Goal: Transaction & Acquisition: Purchase product/service

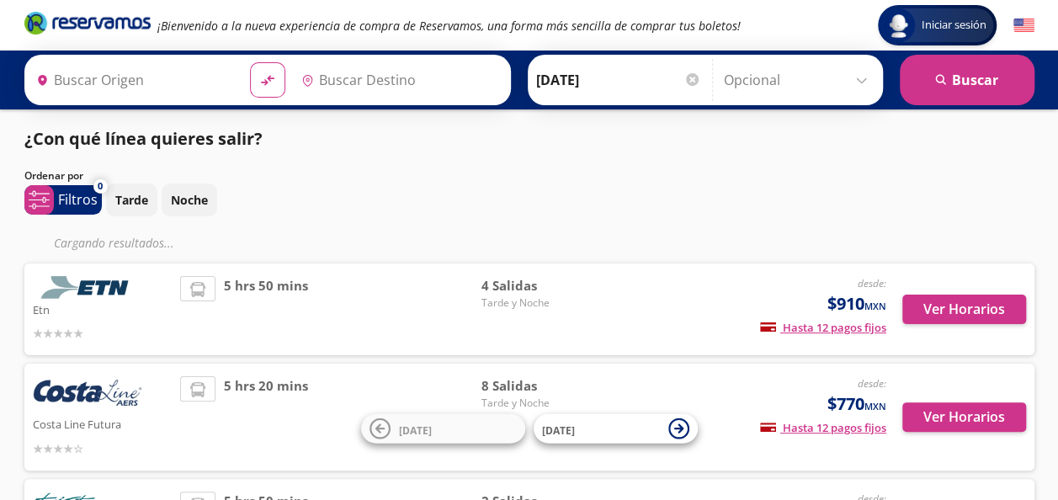
type input "Acapulco, [GEOGRAPHIC_DATA]"
type input "[GEOGRAPHIC_DATA], [GEOGRAPHIC_DATA]"
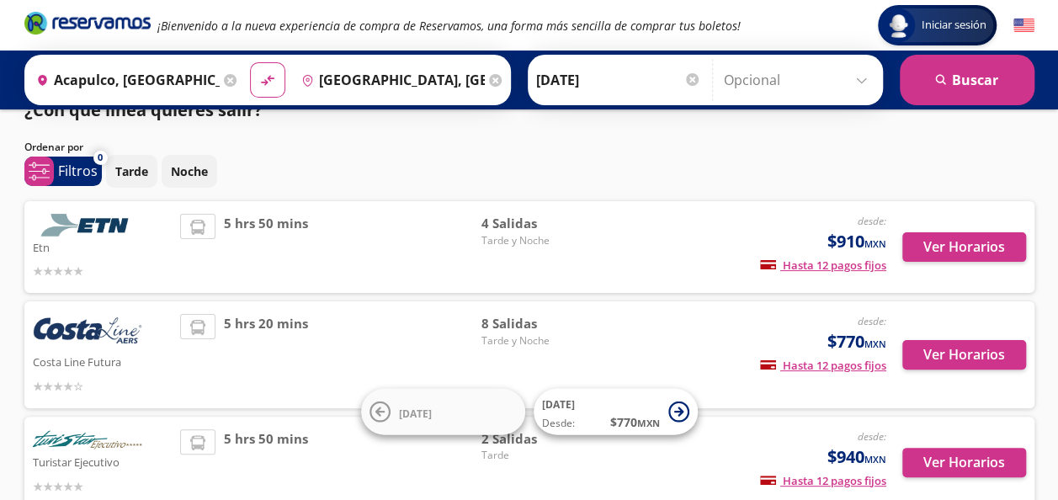
scroll to position [28, 0]
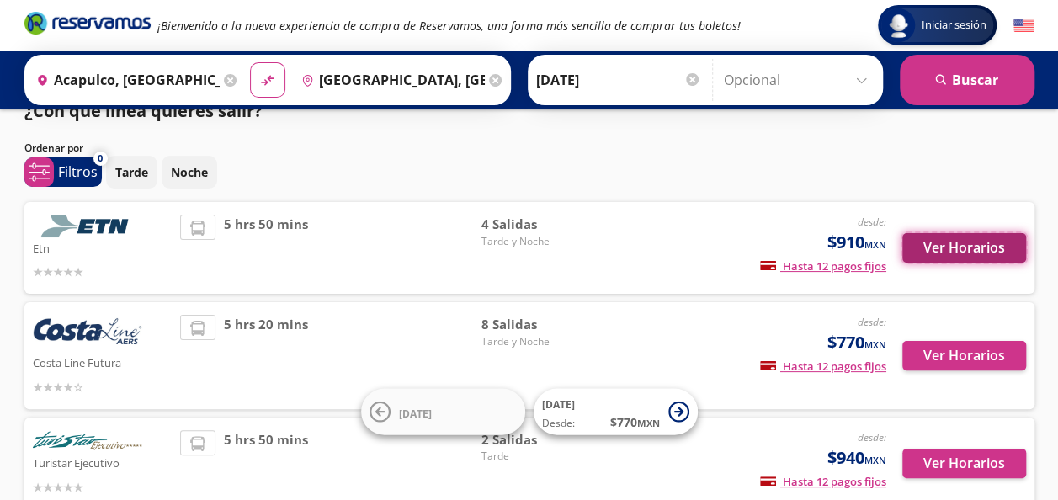
click at [983, 239] on button "Ver Horarios" at bounding box center [965, 247] width 124 height 29
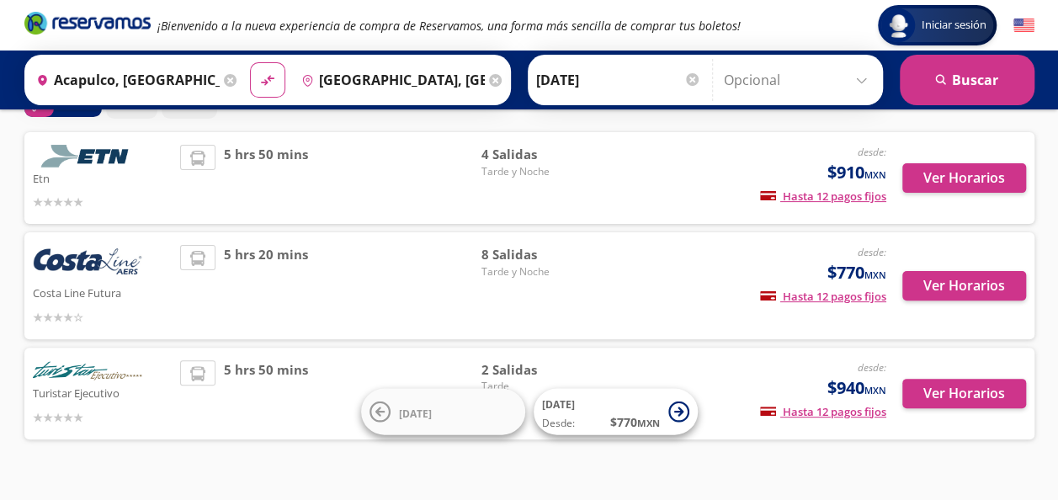
scroll to position [108, 0]
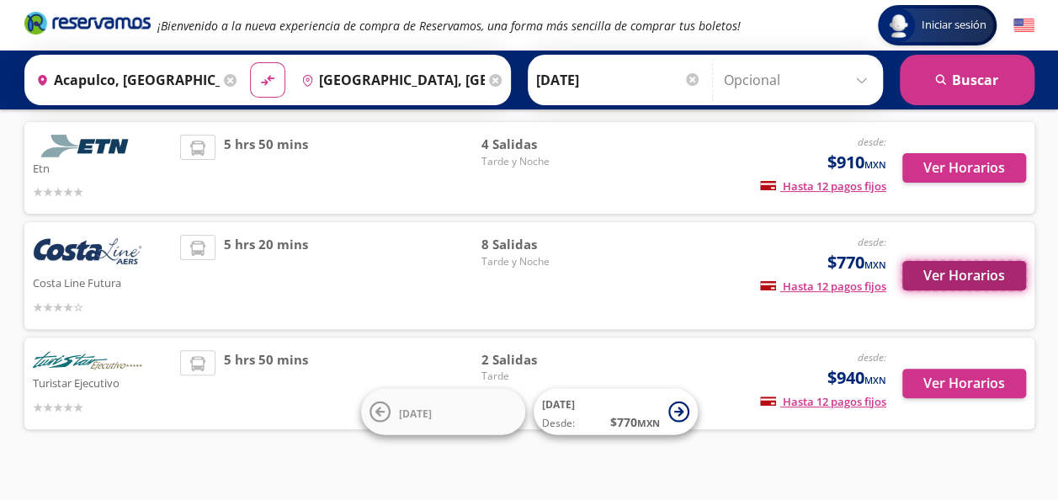
click at [980, 272] on button "Ver Horarios" at bounding box center [965, 275] width 124 height 29
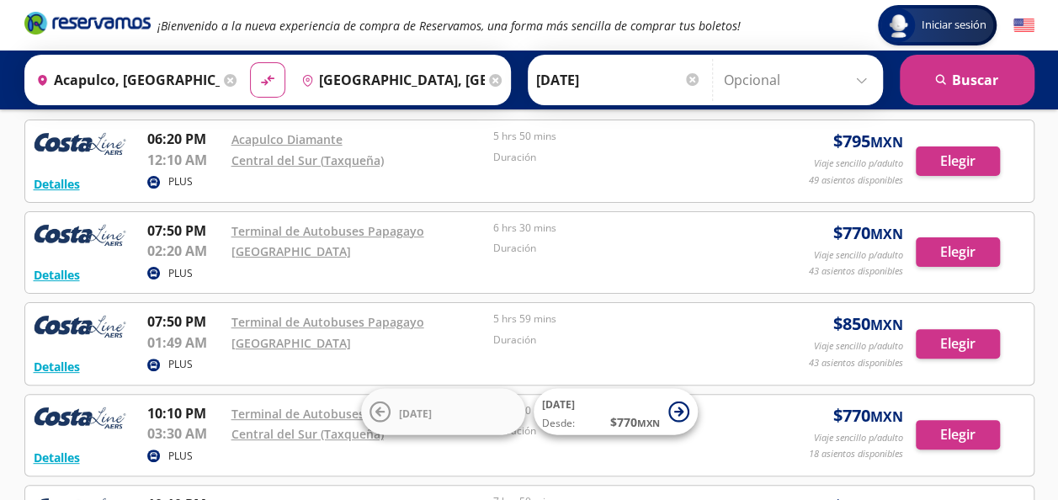
scroll to position [83, 0]
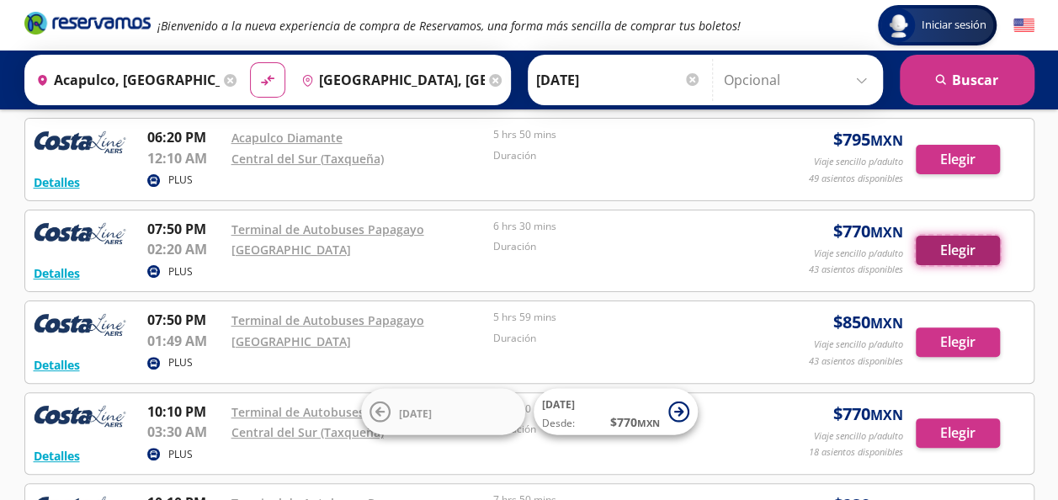
click at [950, 258] on button "Elegir" at bounding box center [958, 250] width 84 height 29
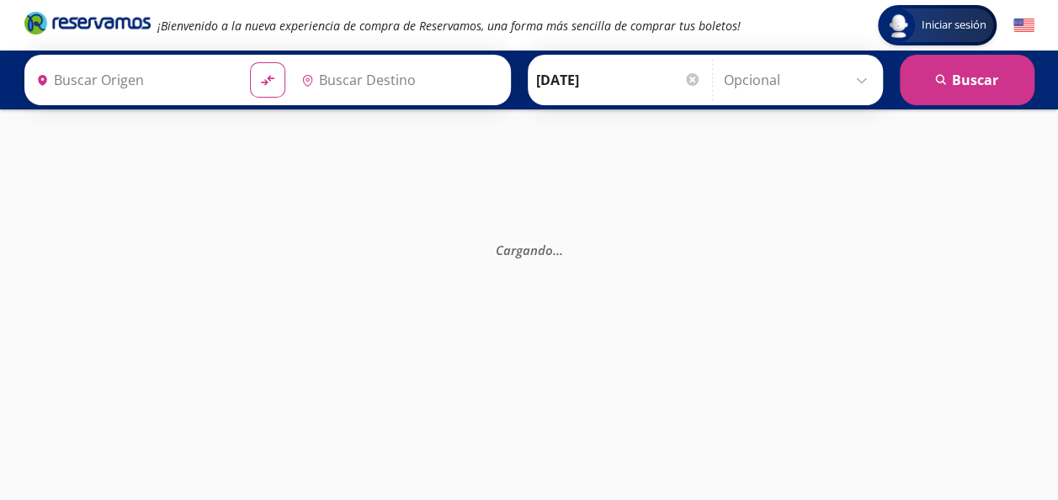
type input "Acapulco, [GEOGRAPHIC_DATA]"
type input "[GEOGRAPHIC_DATA], [GEOGRAPHIC_DATA]"
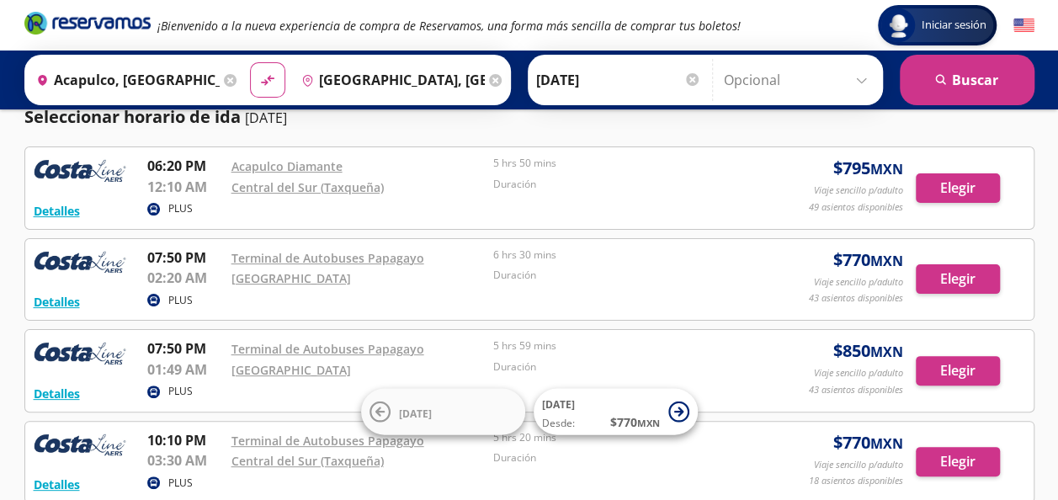
scroll to position [54, 0]
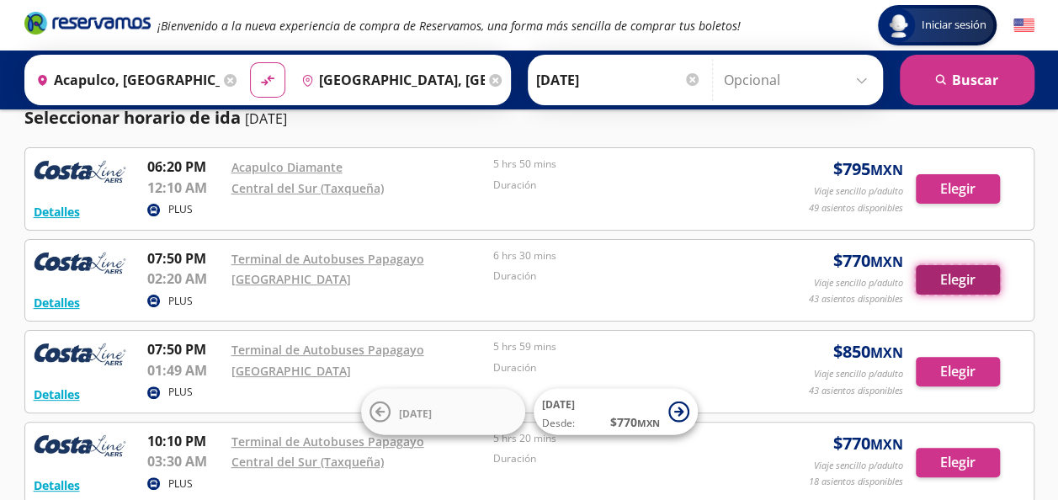
click at [941, 274] on button "Elegir" at bounding box center [958, 279] width 84 height 29
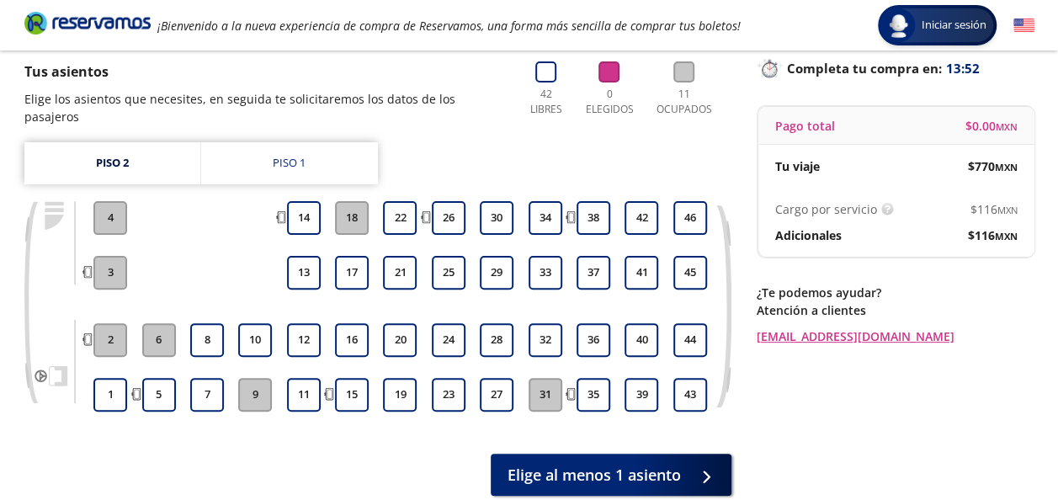
scroll to position [114, 0]
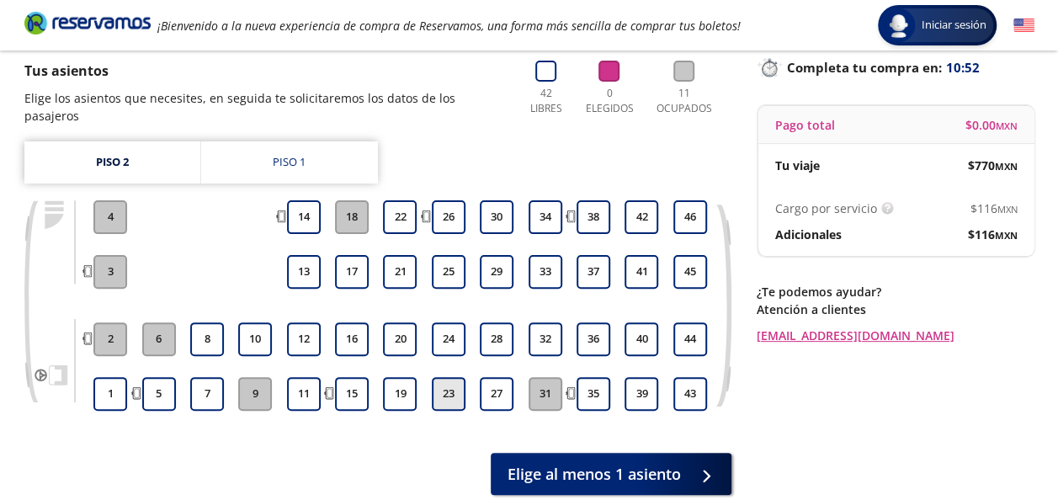
click at [451, 386] on button "23" at bounding box center [449, 394] width 34 height 34
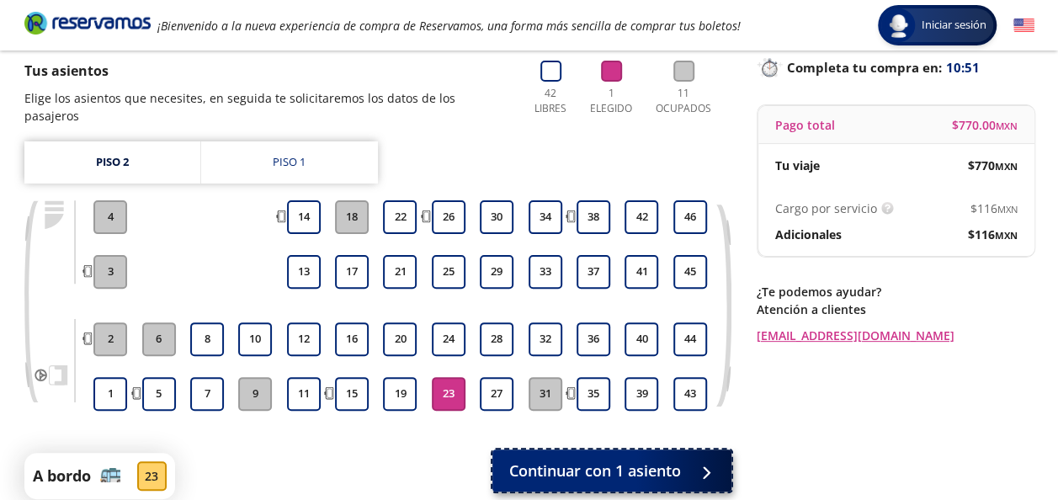
click at [650, 460] on span "Continuar con 1 asiento" at bounding box center [595, 471] width 172 height 23
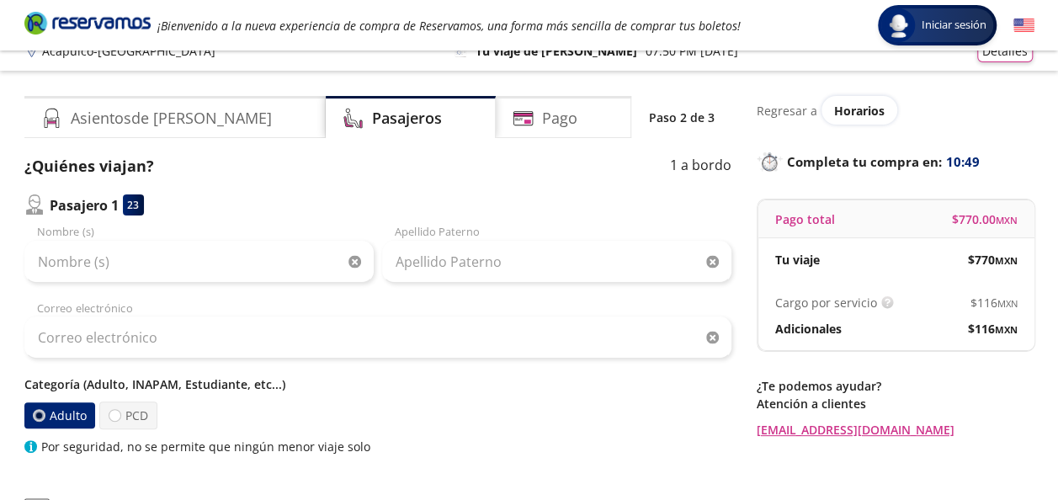
scroll to position [42, 0]
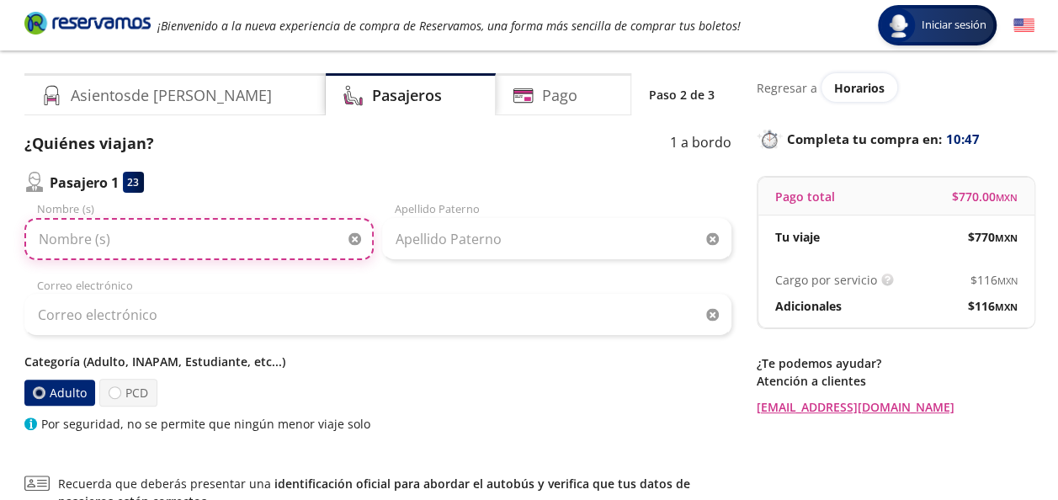
click at [289, 249] on input "Nombre (s)" at bounding box center [198, 239] width 349 height 42
type input "[PERSON_NAME]"
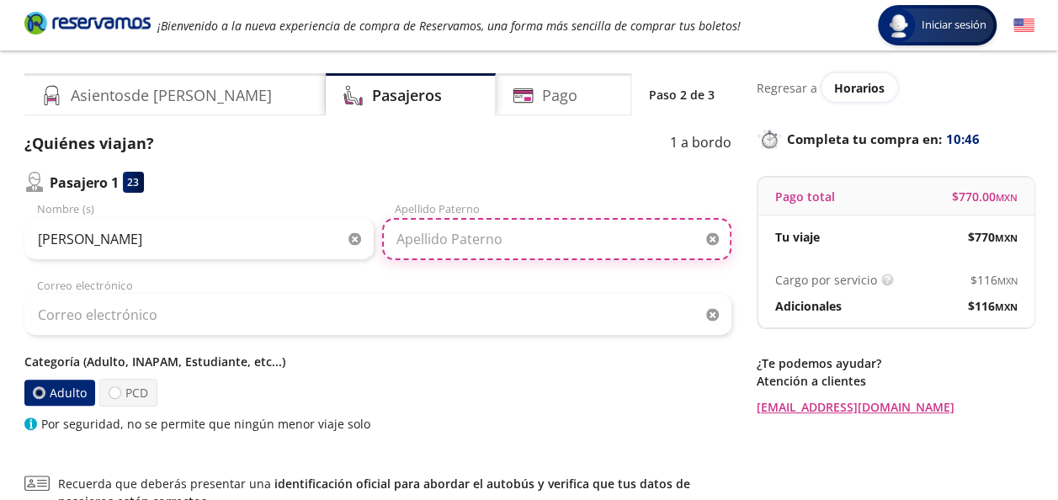
type input "[PERSON_NAME]"
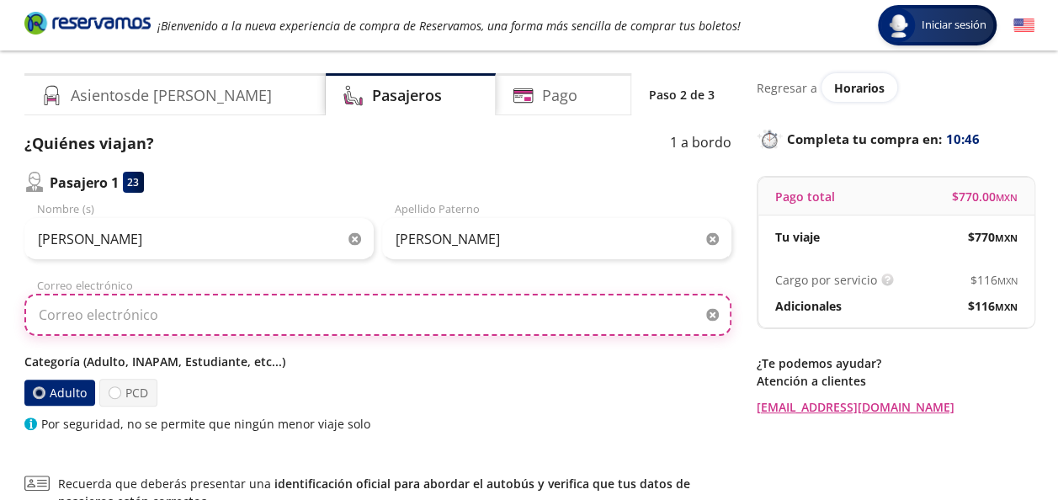
type input "[PERSON_NAME][EMAIL_ADDRESS][PERSON_NAME][PERSON_NAME][DOMAIN_NAME]"
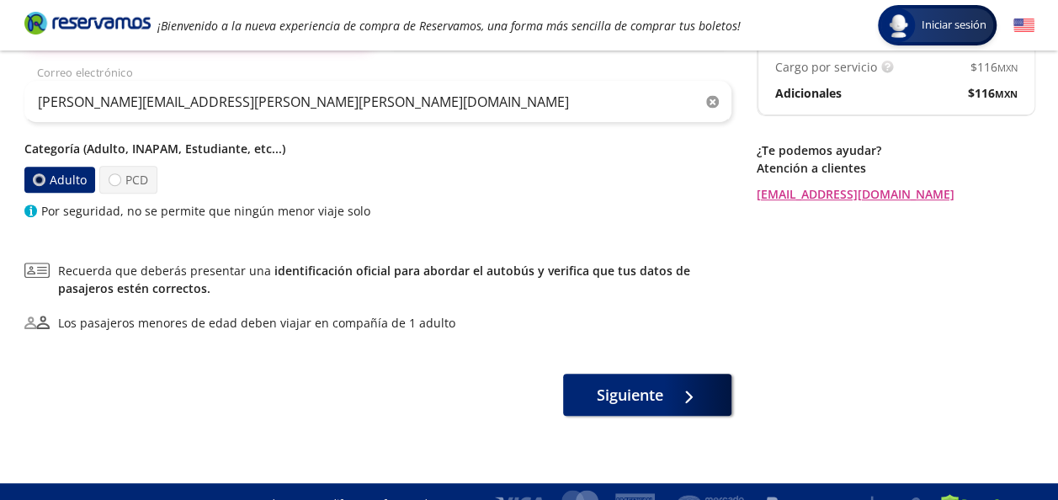
scroll to position [256, 0]
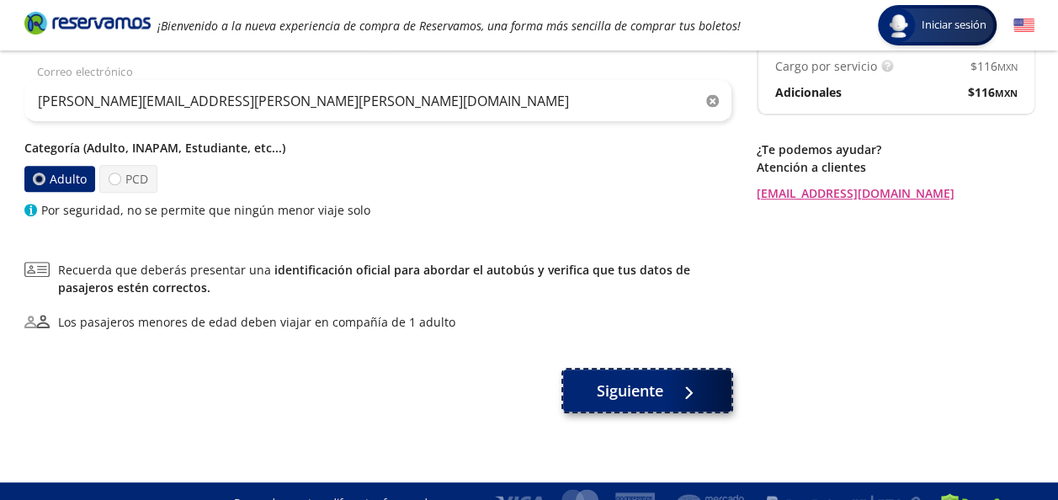
click at [633, 387] on span "Siguiente" at bounding box center [630, 391] width 67 height 23
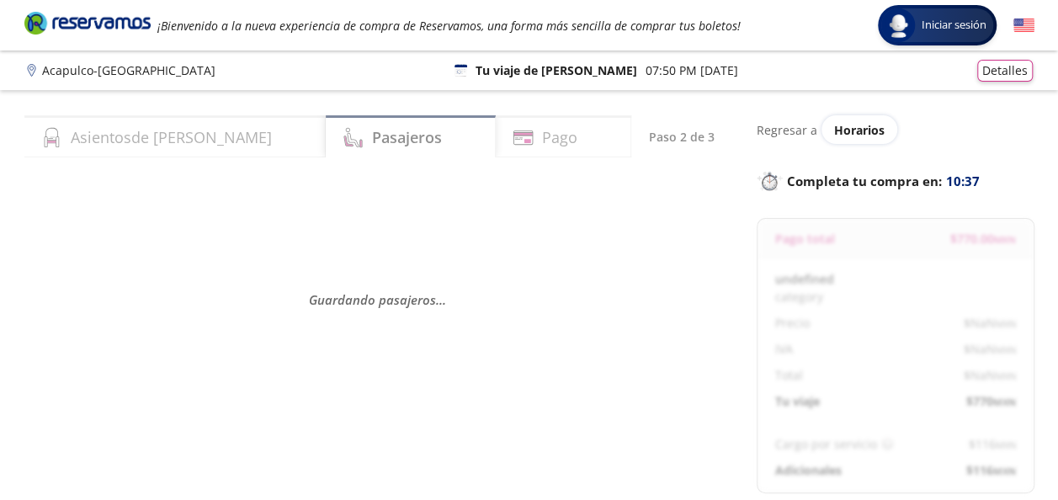
select select "MX"
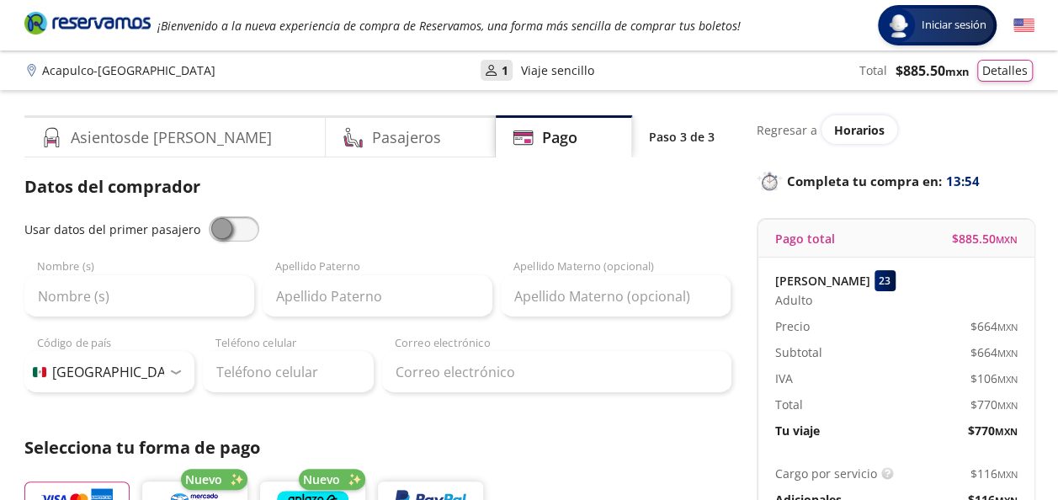
scroll to position [88, 0]
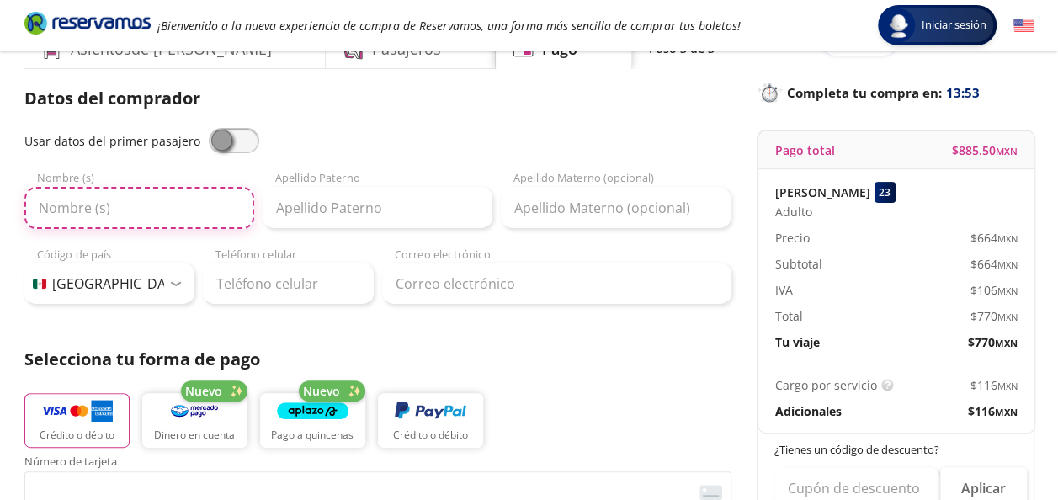
click at [157, 216] on input "Nombre (s)" at bounding box center [139, 208] width 230 height 42
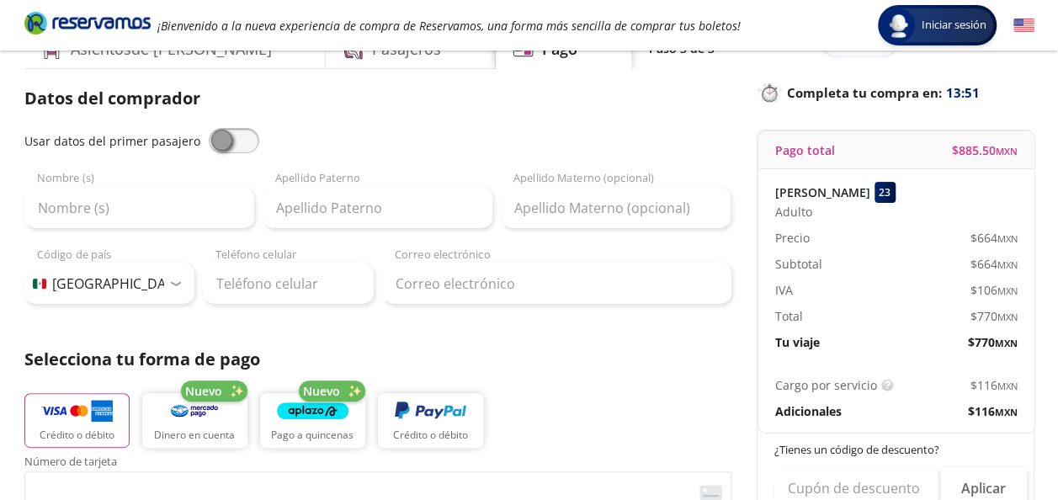
click at [349, 105] on p "Datos del comprador" at bounding box center [377, 98] width 707 height 25
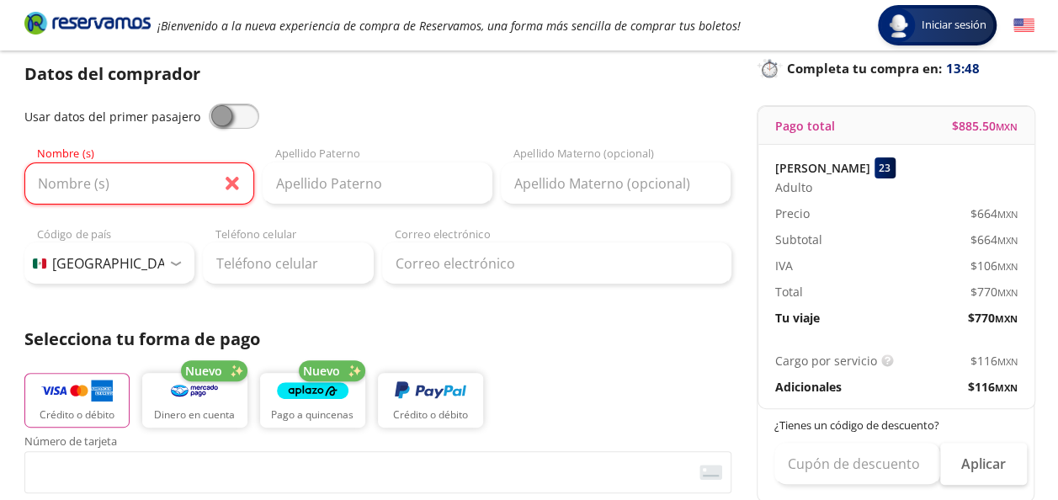
scroll to position [114, 0]
click at [158, 190] on input "Nombre (s)" at bounding box center [139, 183] width 230 height 42
type input "[PERSON_NAME]"
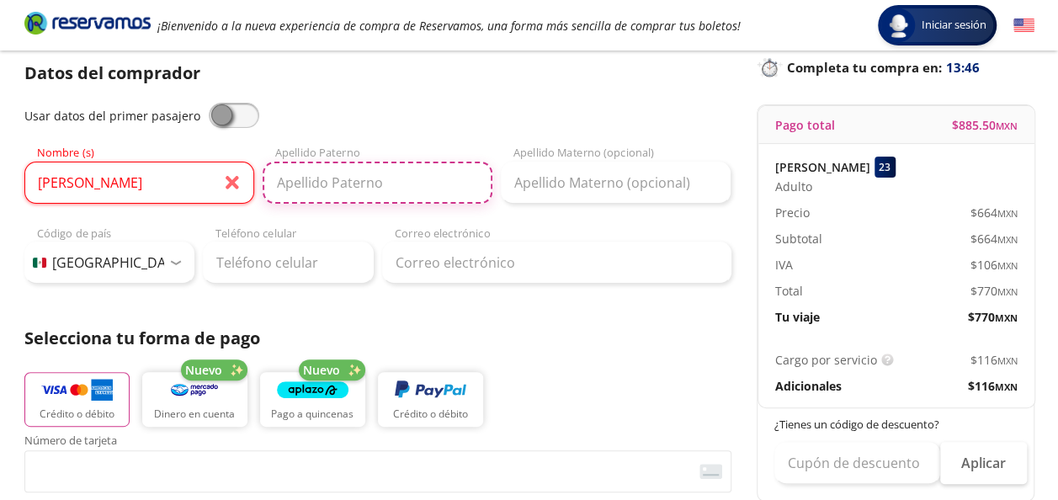
type input "[GEOGRAPHIC_DATA]"
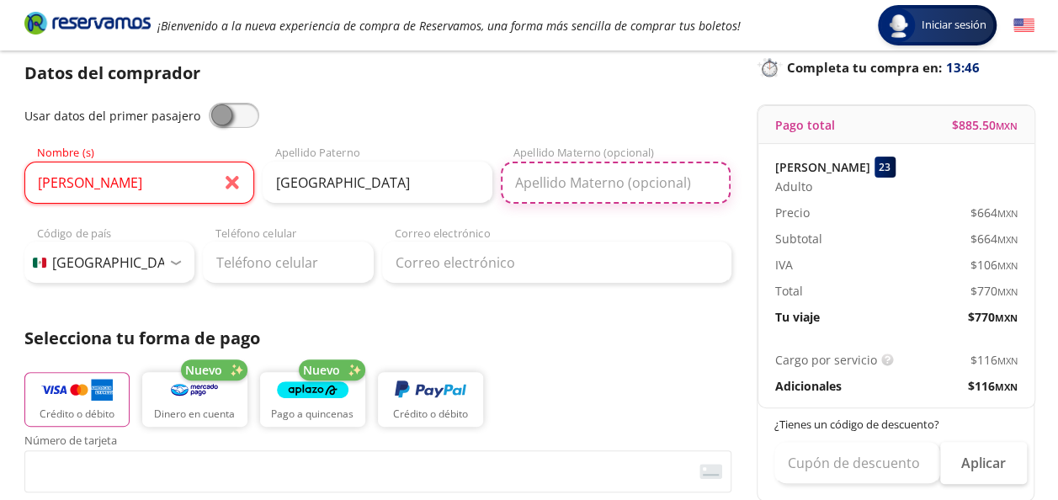
type input "[PERSON_NAME]"
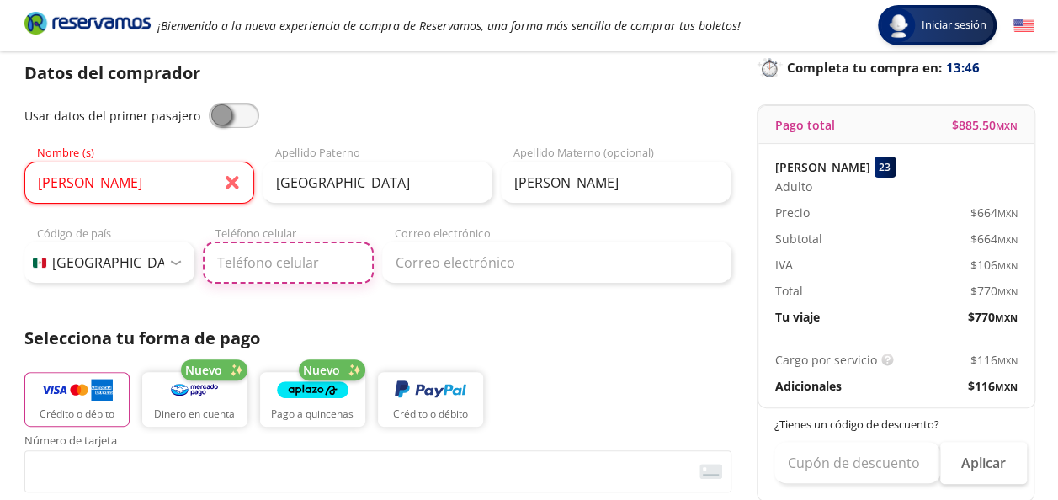
type input "55 8676 2761"
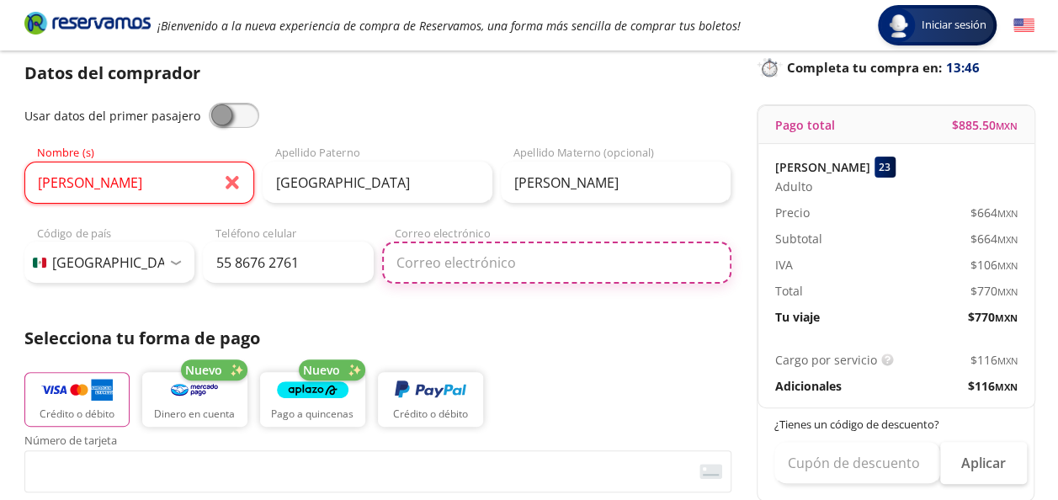
type input "[PERSON_NAME][EMAIL_ADDRESS][PERSON_NAME][PERSON_NAME][DOMAIN_NAME]"
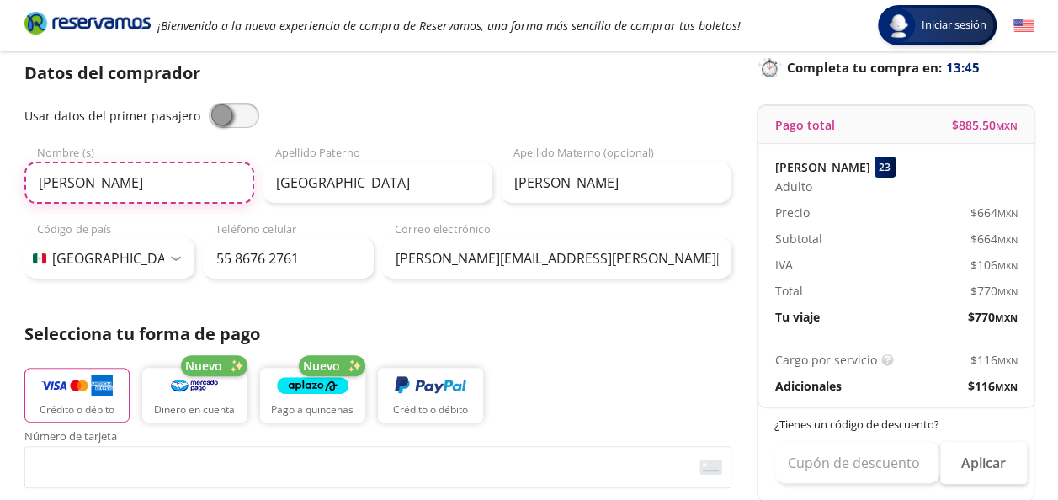
type input "[PERSON_NAME]"
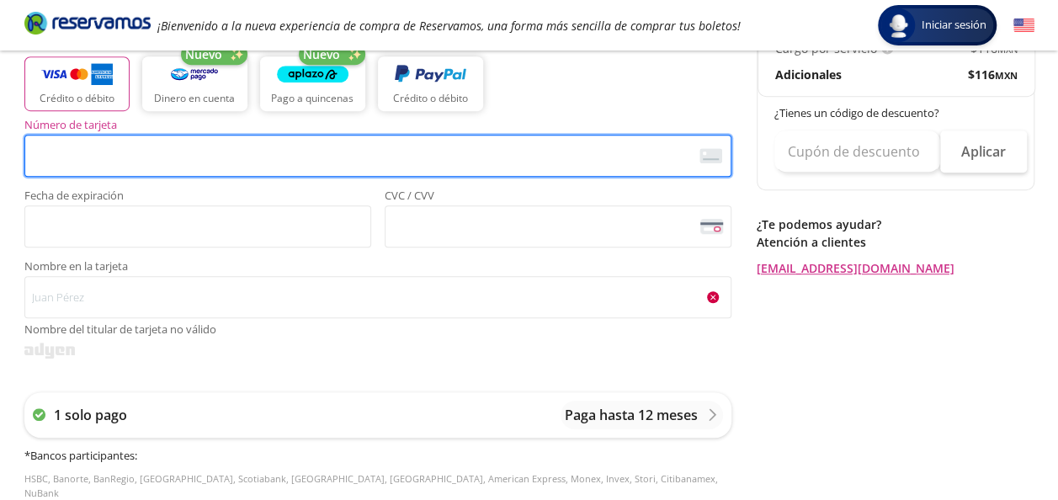
scroll to position [426, 0]
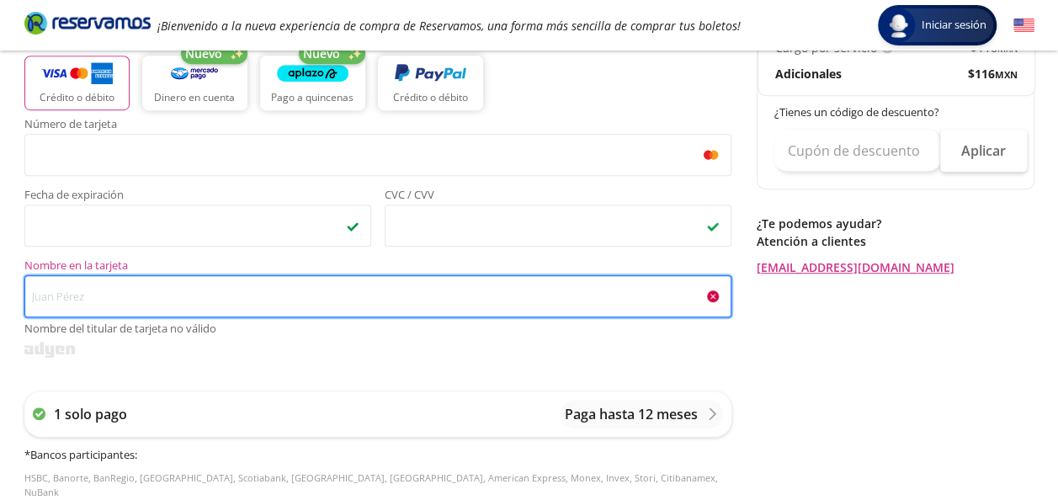
click at [206, 308] on input "Nombre en la tarjeta Nombre del titular de tarjeta no válido" at bounding box center [377, 296] width 707 height 42
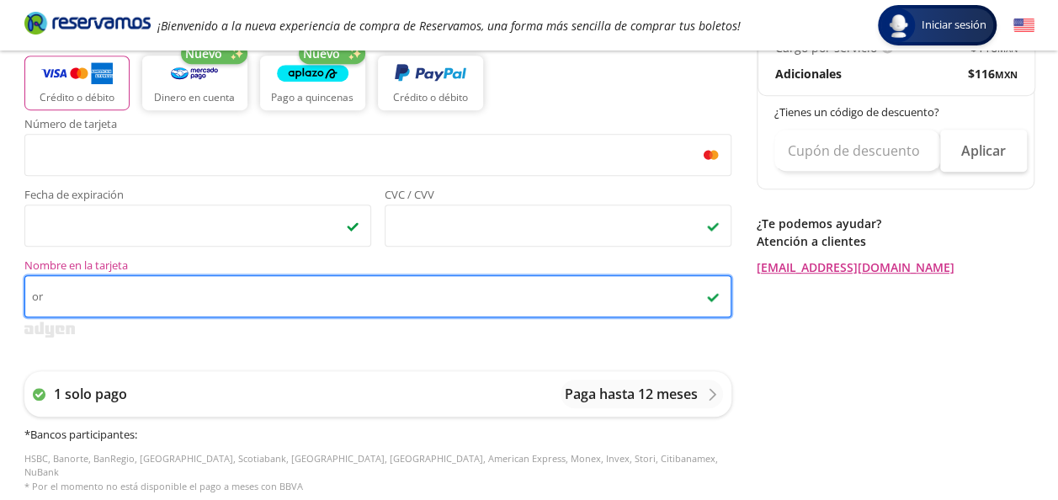
type input "o"
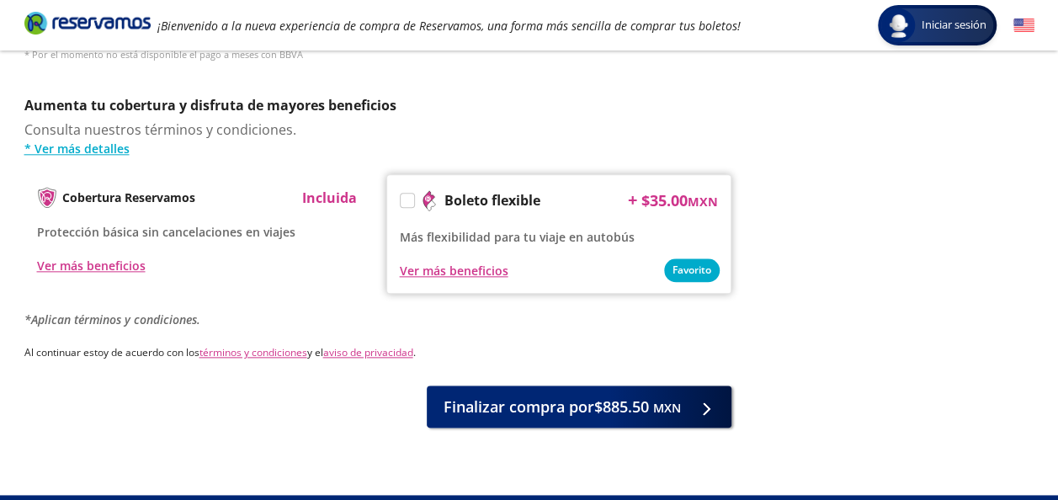
scroll to position [881, 0]
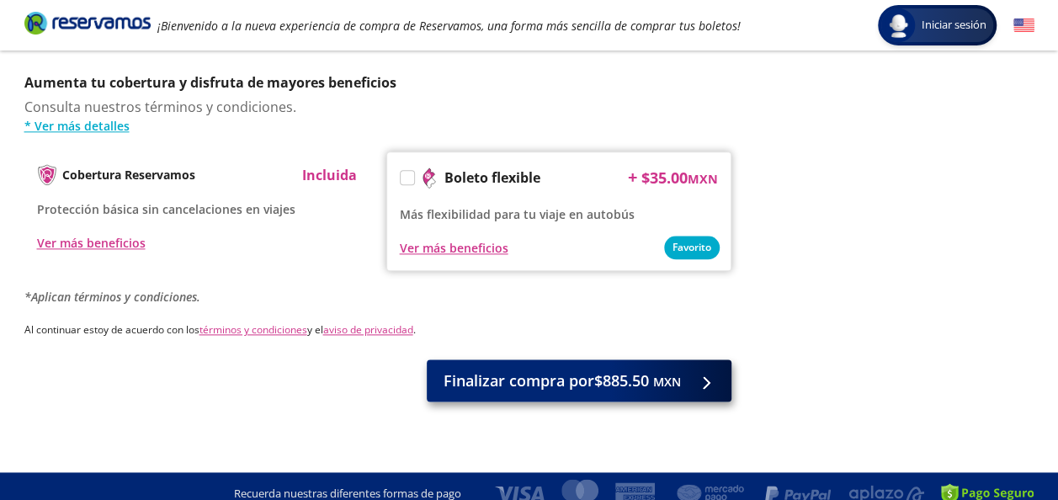
type input "[PERSON_NAME]"
click at [582, 373] on span "Finalizar compra por $885.50 MXN" at bounding box center [562, 381] width 237 height 23
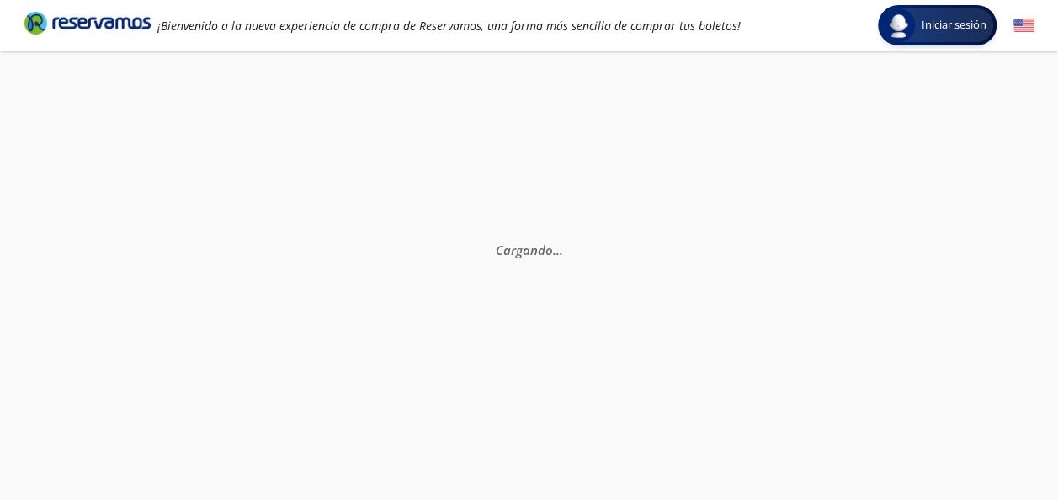
scroll to position [4, 0]
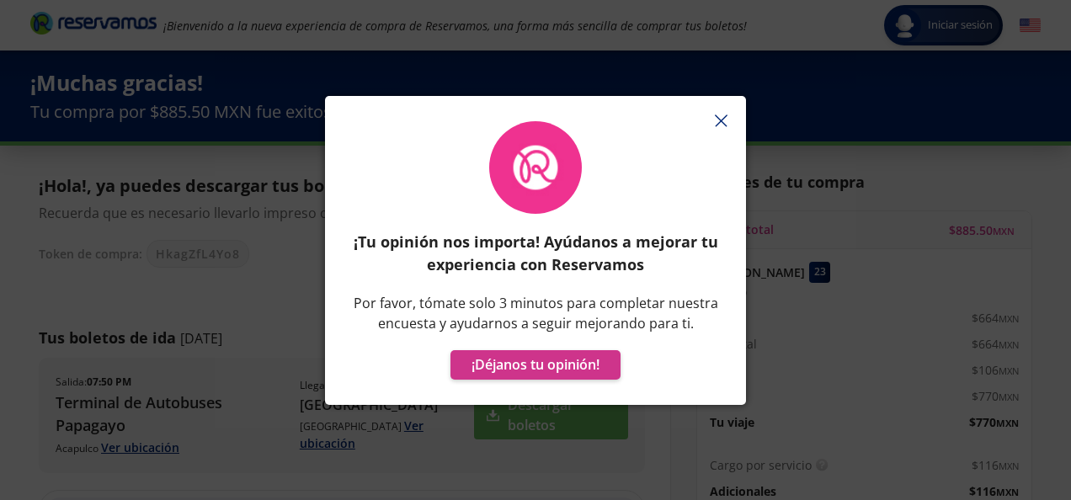
click at [719, 125] on icon "button" at bounding box center [721, 121] width 13 height 13
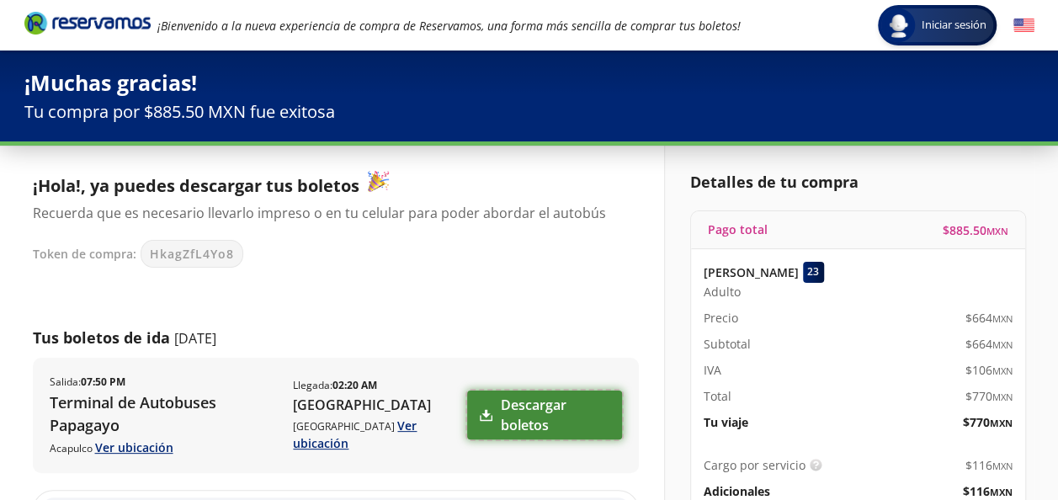
click at [560, 415] on link "Descargar boletos" at bounding box center [544, 415] width 154 height 49
